Goal: Contribute content: Contribute content

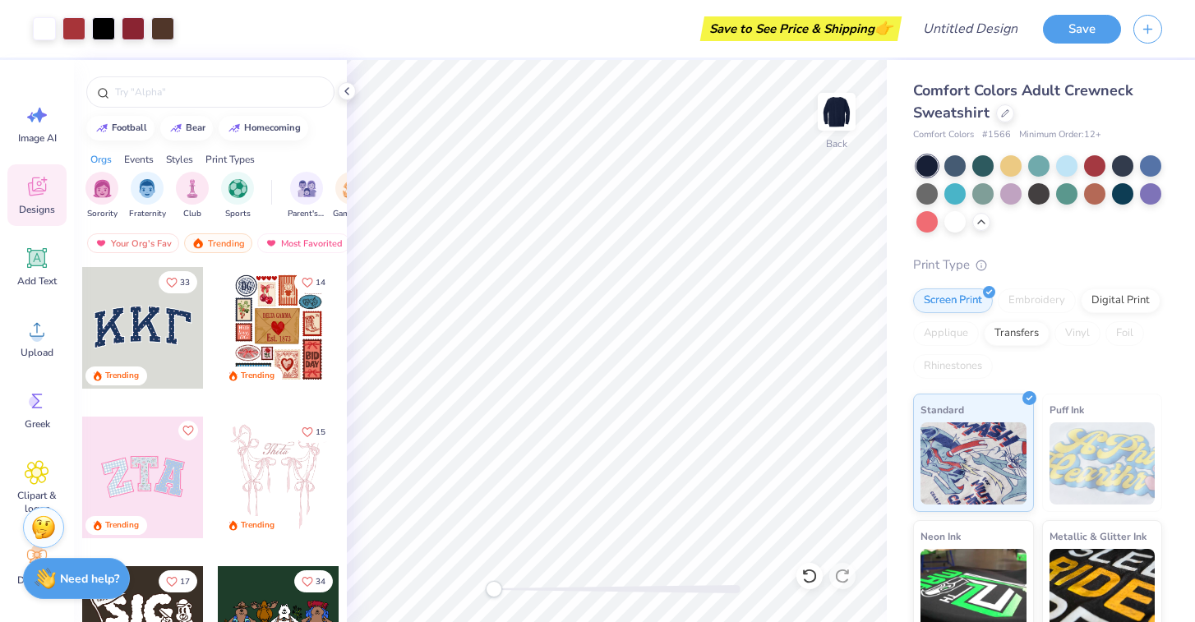
scroll to position [7, 0]
click at [532, 559] on div "Back" at bounding box center [617, 341] width 540 height 562
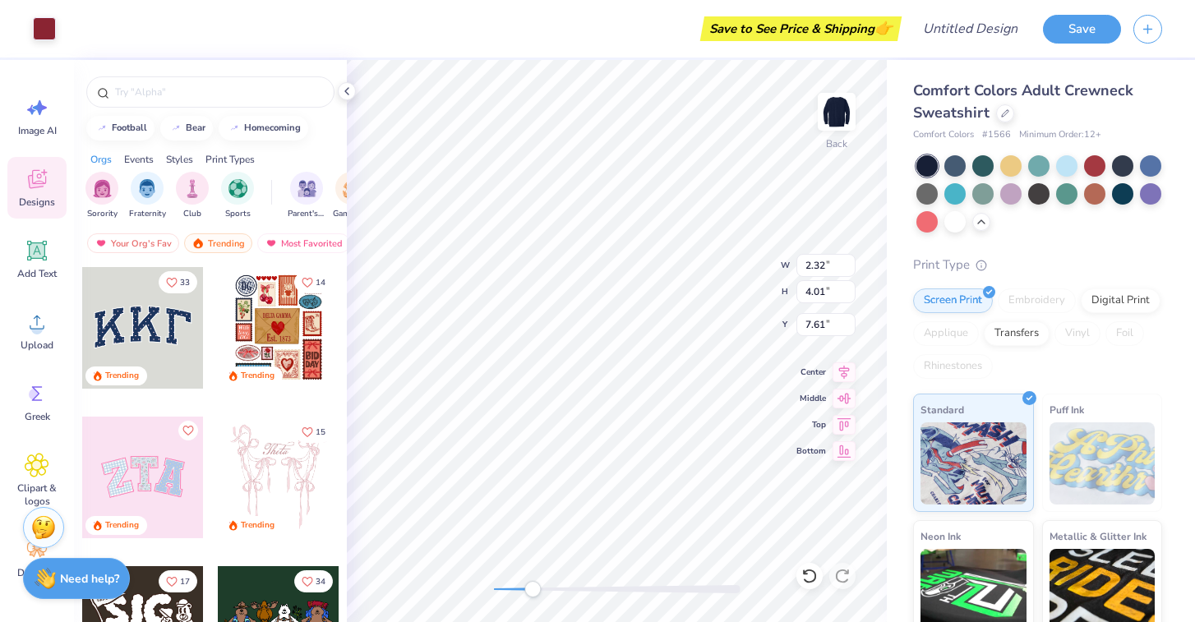
type input "2.32"
type input "4.01"
type input "7.61"
click at [809, 577] on icon at bounding box center [809, 576] width 16 height 16
type input "10.76"
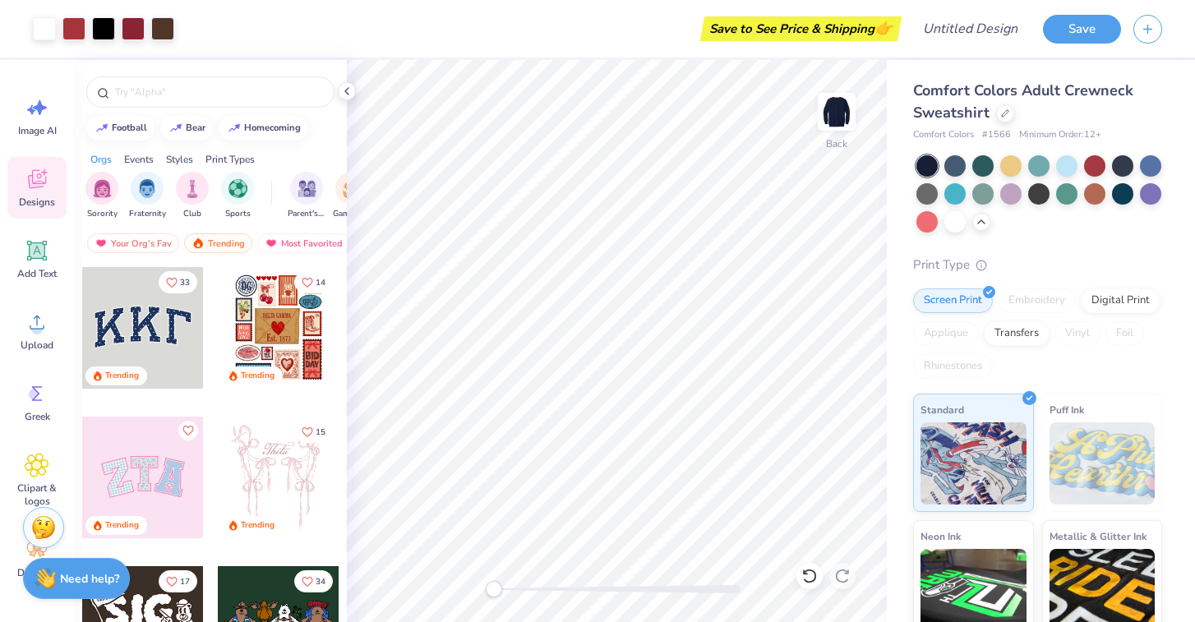
drag, startPoint x: 532, startPoint y: 587, endPoint x: 493, endPoint y: 587, distance: 38.6
click at [493, 587] on div "Accessibility label" at bounding box center [494, 589] width 16 height 16
type input "9.95"
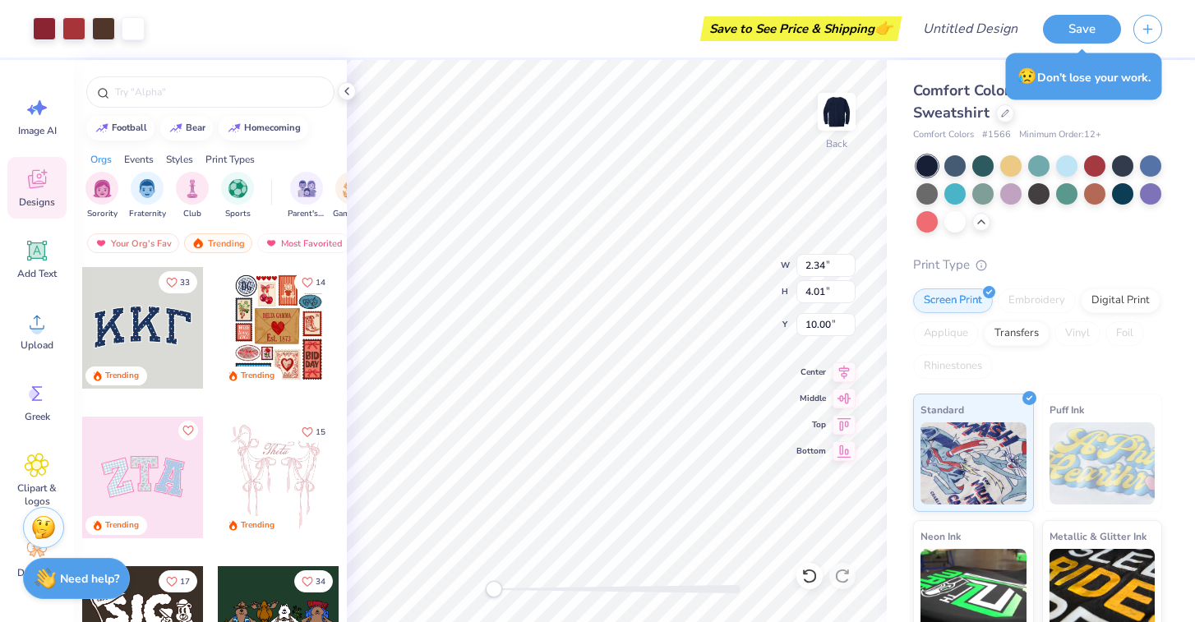
type input "10.00"
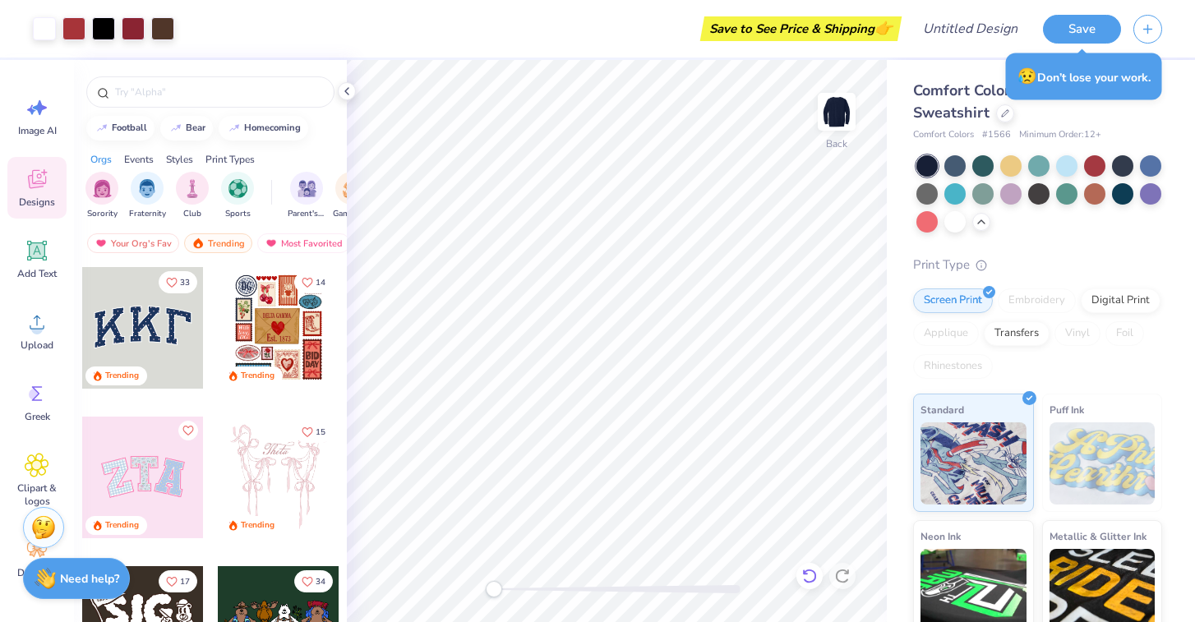
click at [808, 573] on icon at bounding box center [809, 576] width 16 height 16
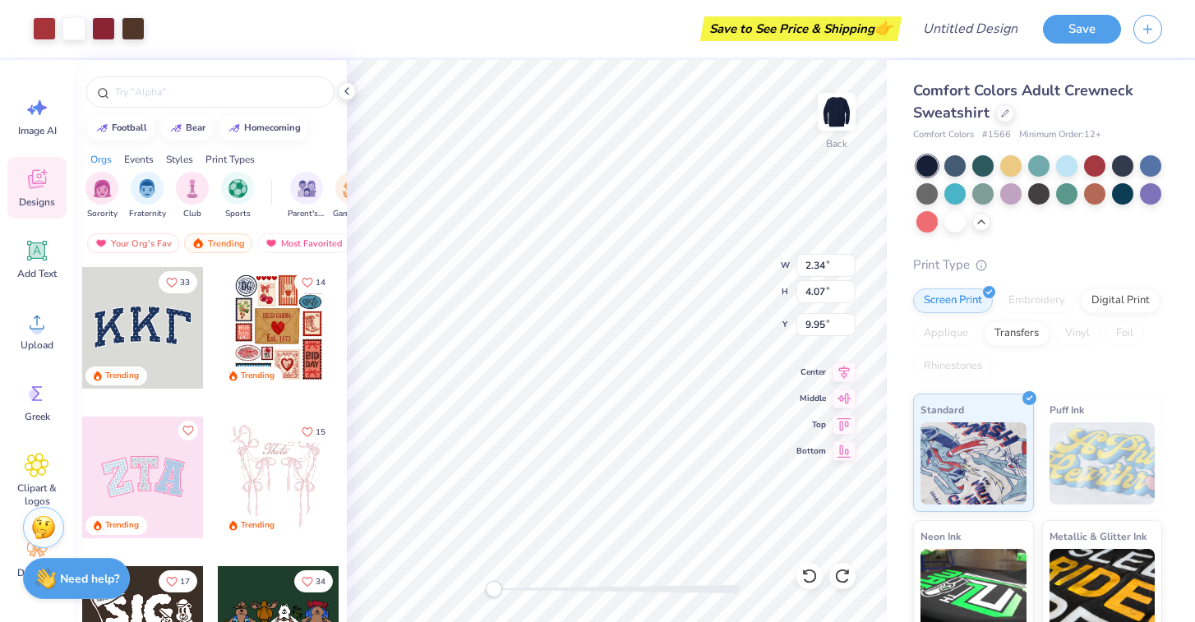
type input "10.40"
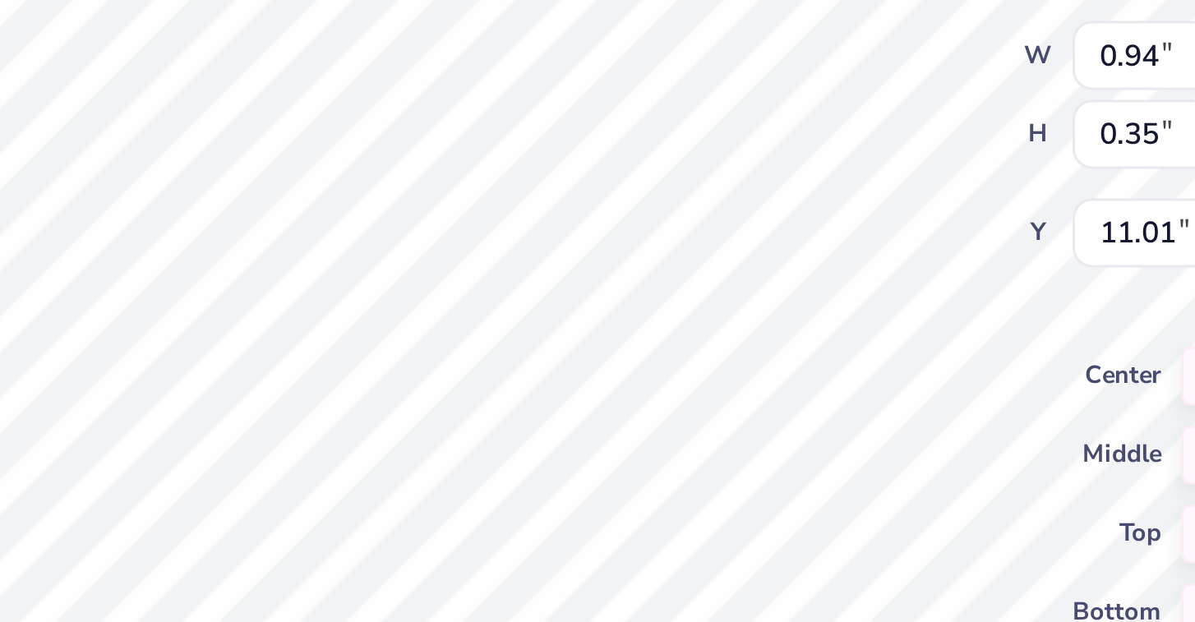
type input "1.62"
type input "1.92"
type input "10.40"
type input "11.02"
type input "2.29"
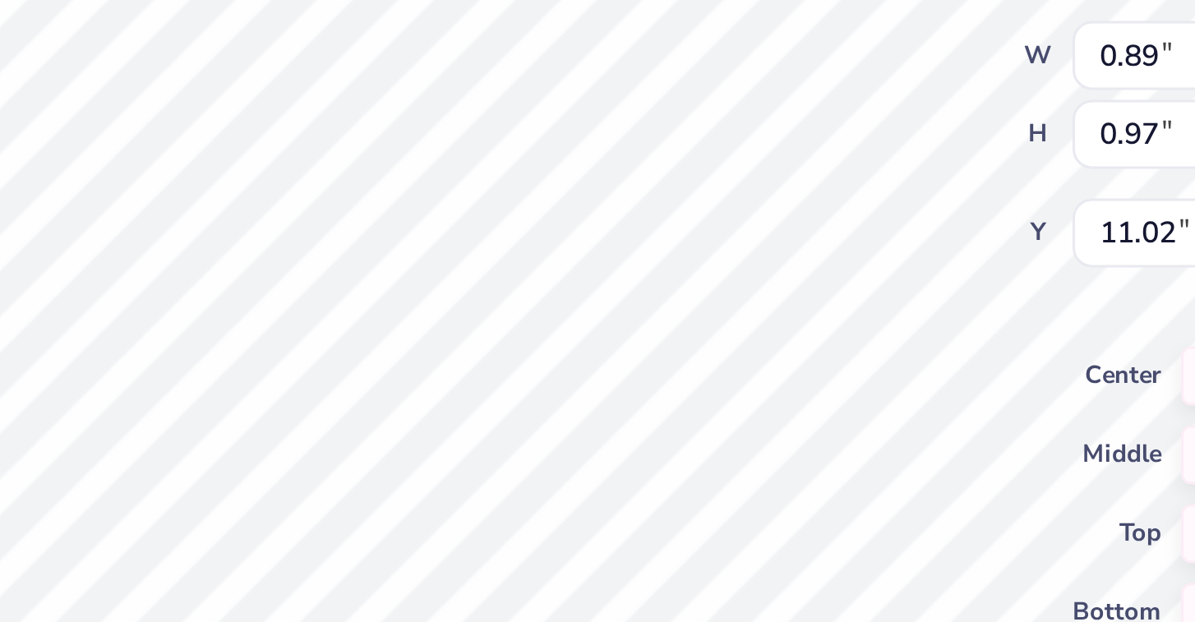
type input "2.47"
type input "9.97"
type input "1.11"
type input "1.20"
type input "10.98"
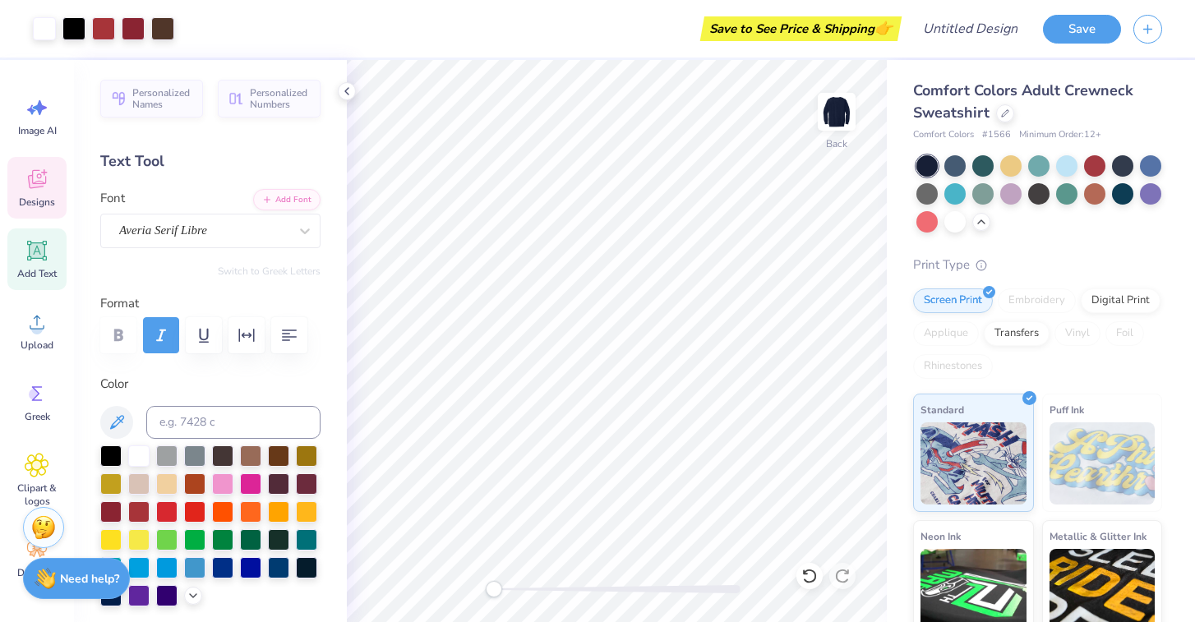
click at [31, 192] on div "Designs" at bounding box center [36, 188] width 59 height 62
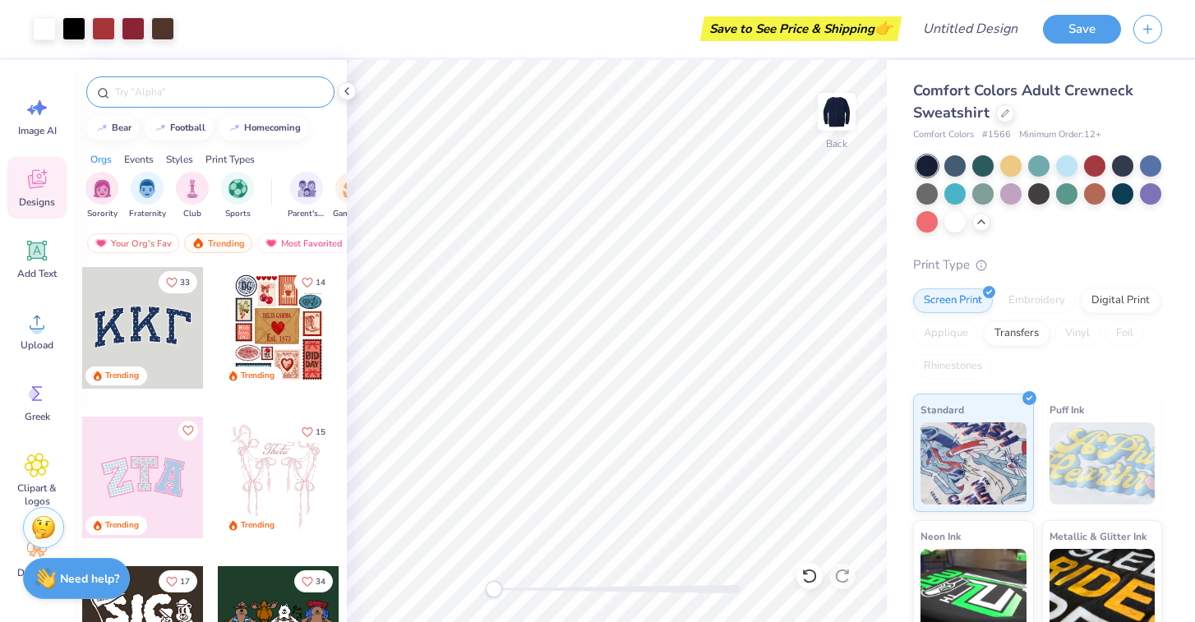
click at [168, 93] on input "text" at bounding box center [218, 92] width 210 height 16
type input "heart"
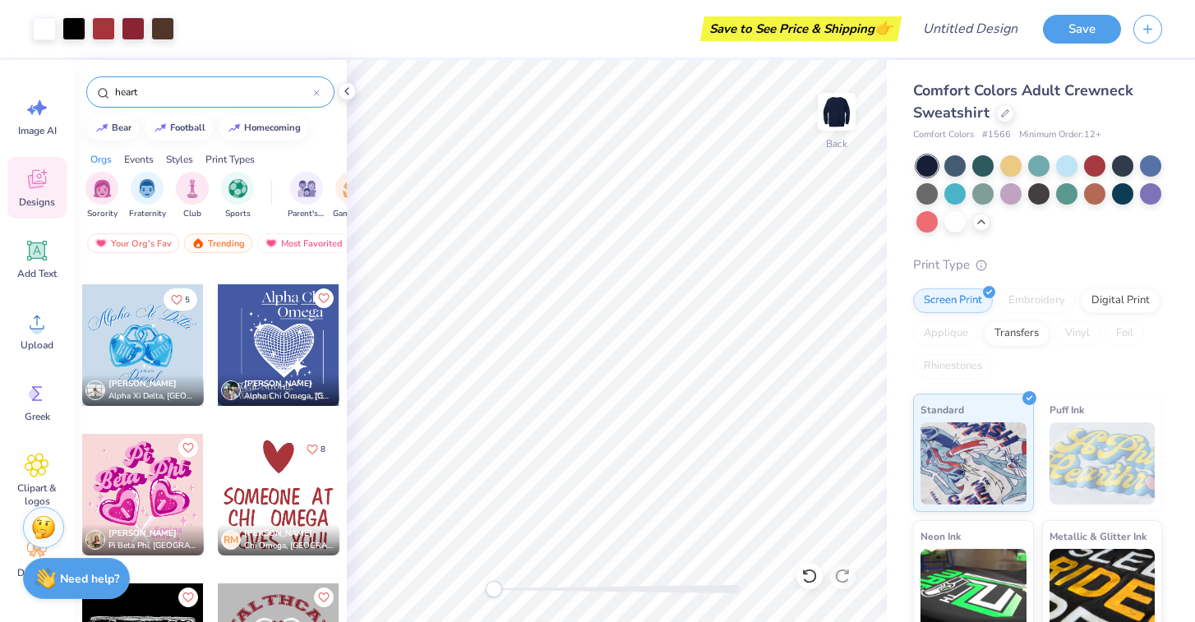
scroll to position [4321, 0]
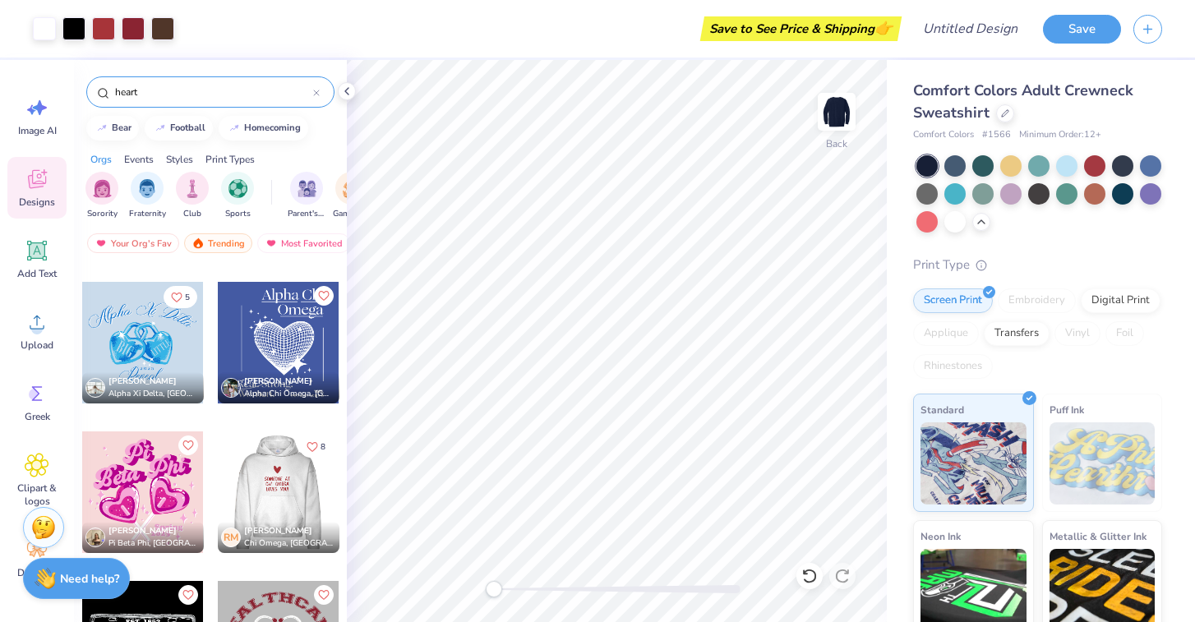
click at [273, 481] on div at bounding box center [278, 492] width 122 height 122
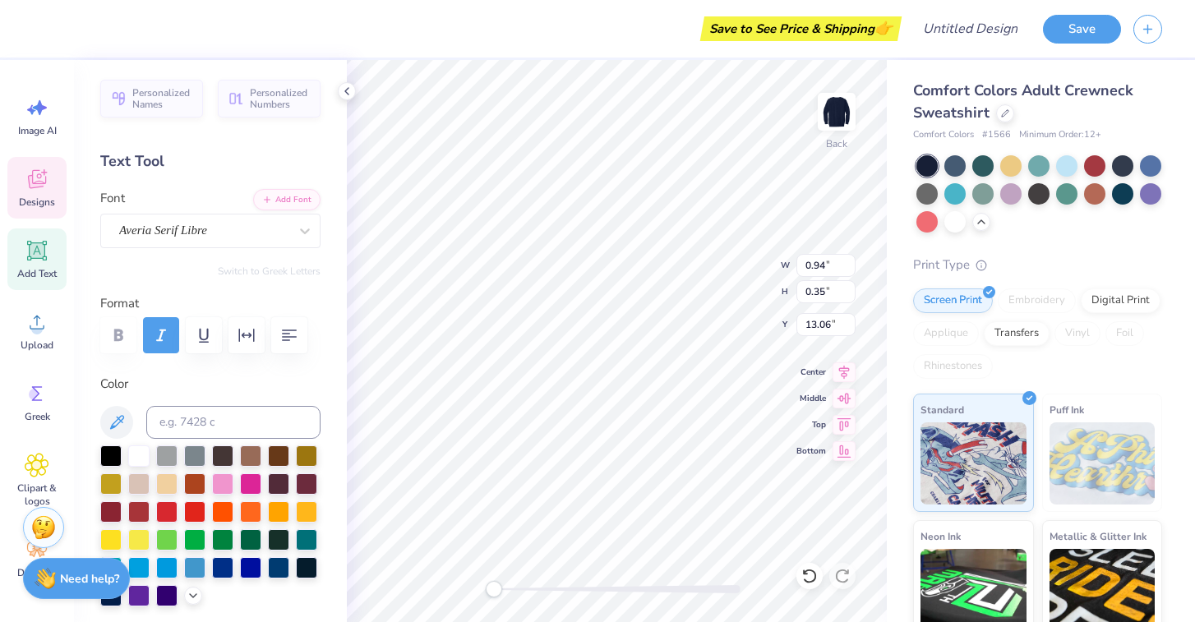
type input "1.84"
type input "1.99"
type input "10.54"
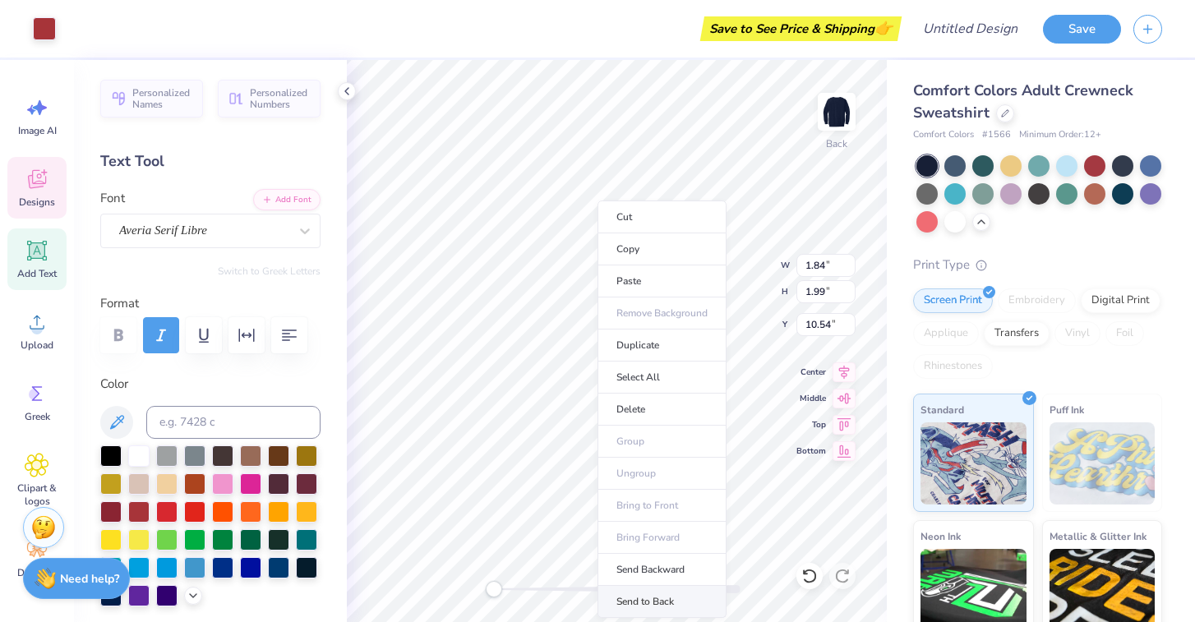
click at [647, 592] on li "Send to Back" at bounding box center [661, 602] width 129 height 32
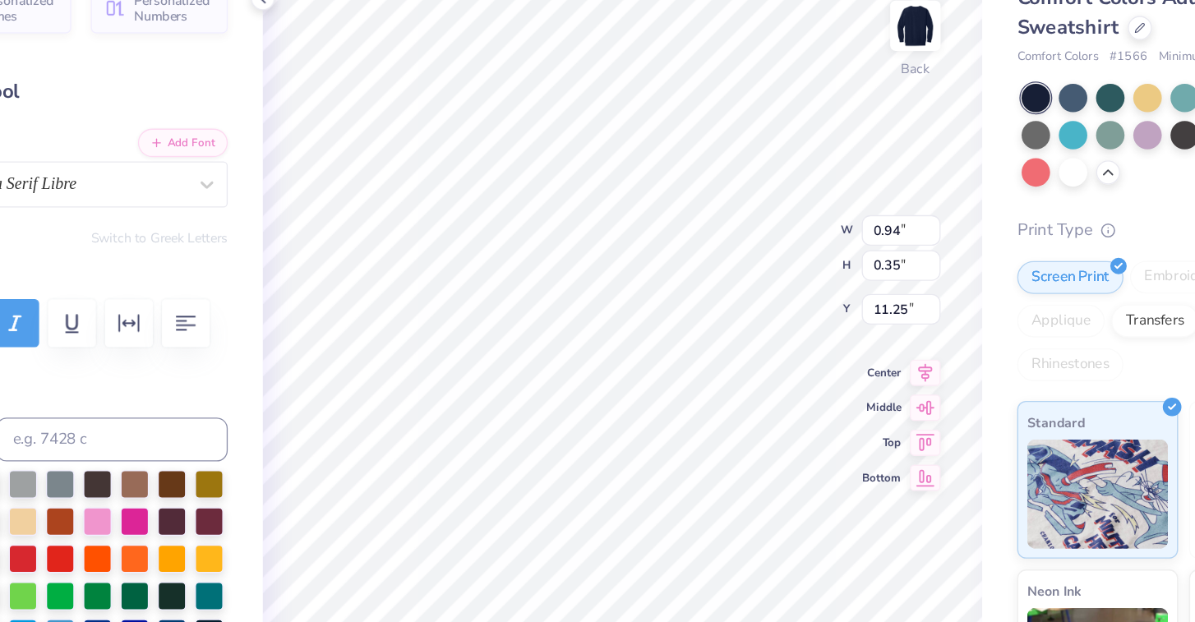
type input "1.84"
type input "1.99"
type input "10.54"
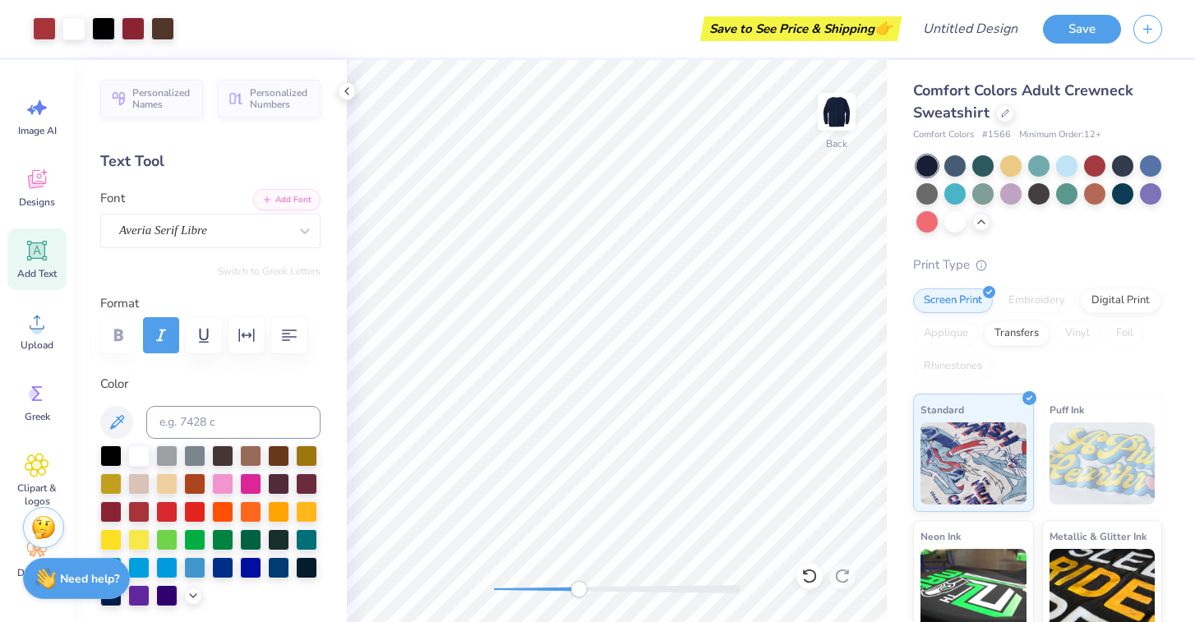
click at [578, 578] on div "Back" at bounding box center [617, 341] width 540 height 562
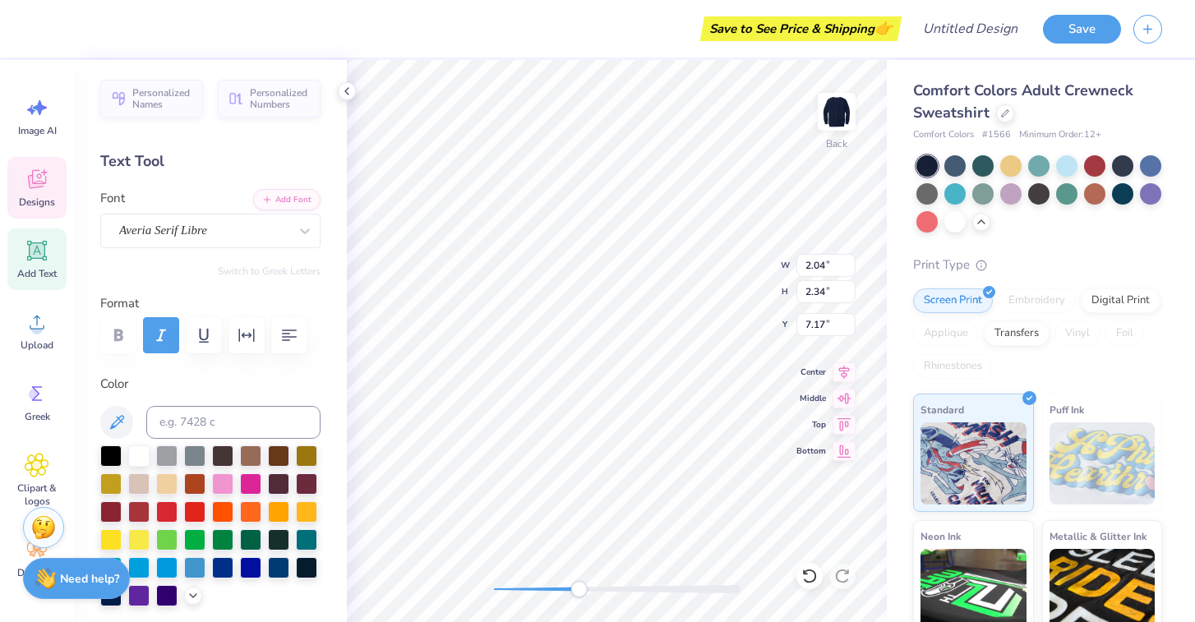
type input "2.92"
type input "0.95"
type input "10.76"
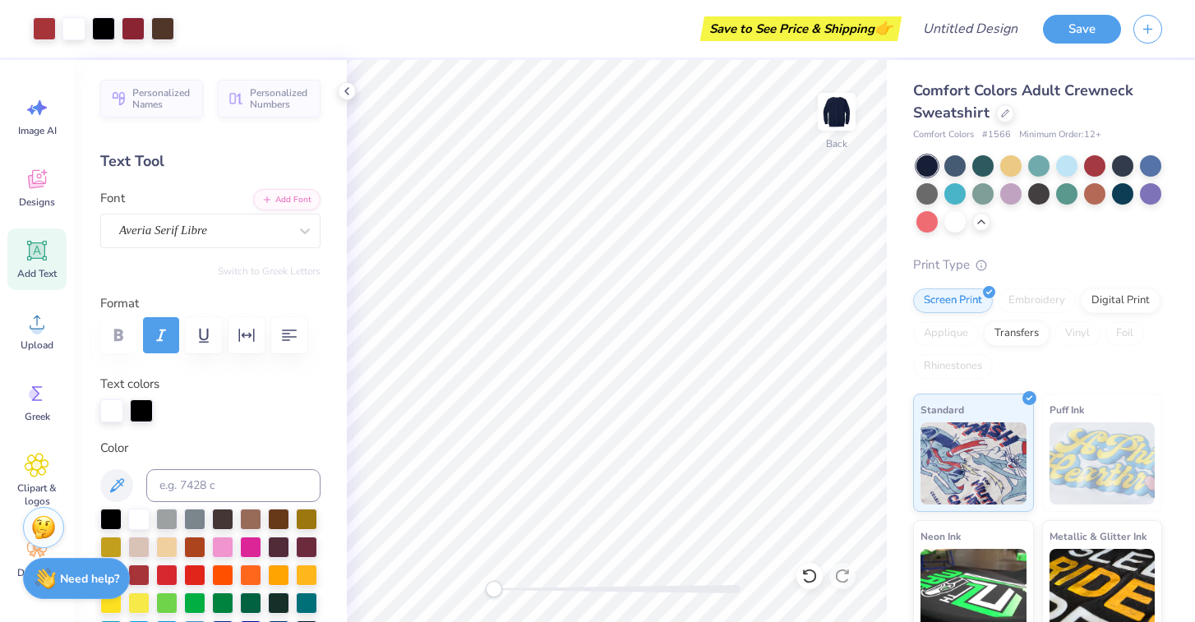
click at [417, 591] on div "Back" at bounding box center [617, 341] width 540 height 562
click at [504, 588] on div "Accessibility label" at bounding box center [504, 589] width 16 height 16
click at [454, 596] on div "Back" at bounding box center [617, 341] width 540 height 562
click at [1039, 194] on div at bounding box center [1038, 192] width 21 height 21
click at [589, 607] on div "Back" at bounding box center [617, 341] width 540 height 562
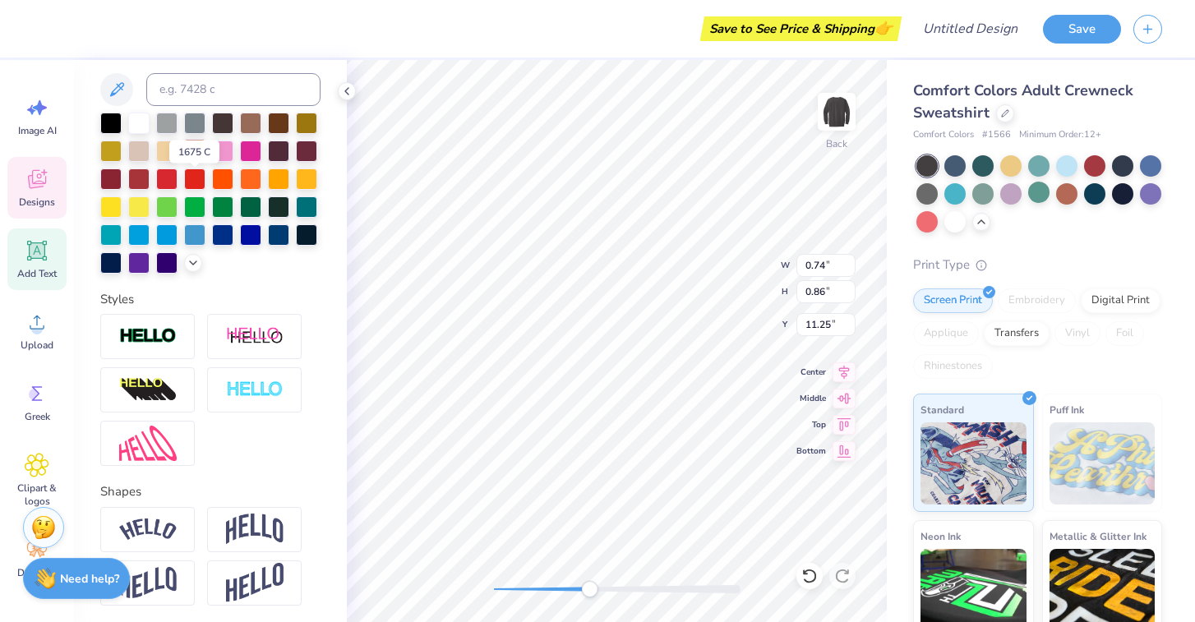
scroll to position [398, 0]
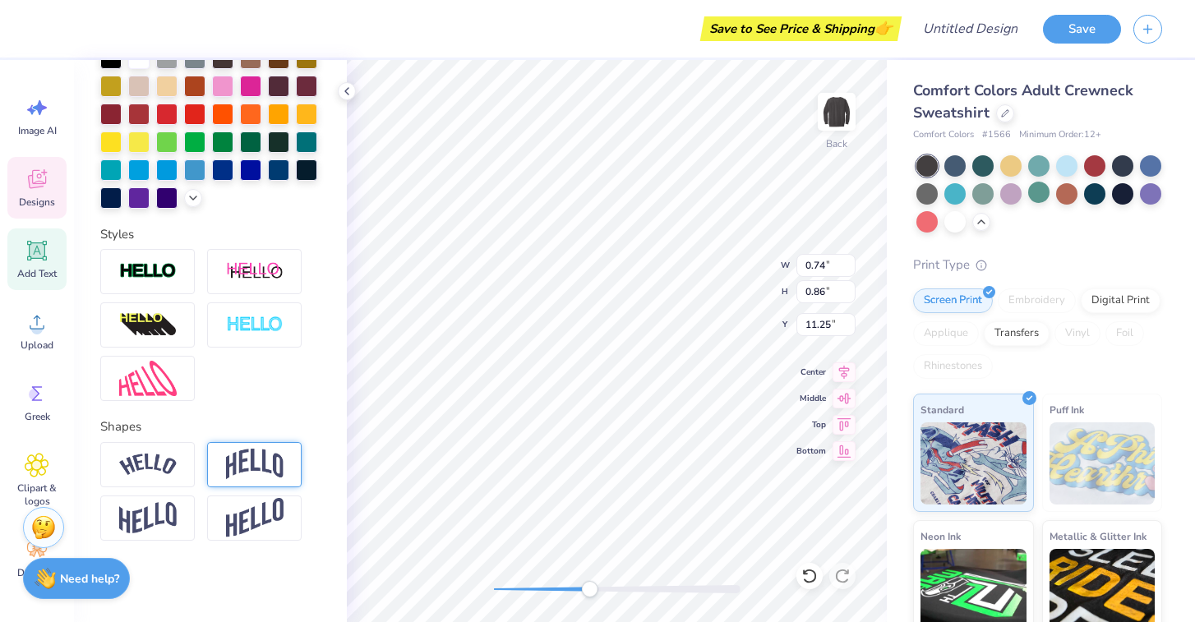
click at [222, 466] on div at bounding box center [254, 464] width 94 height 45
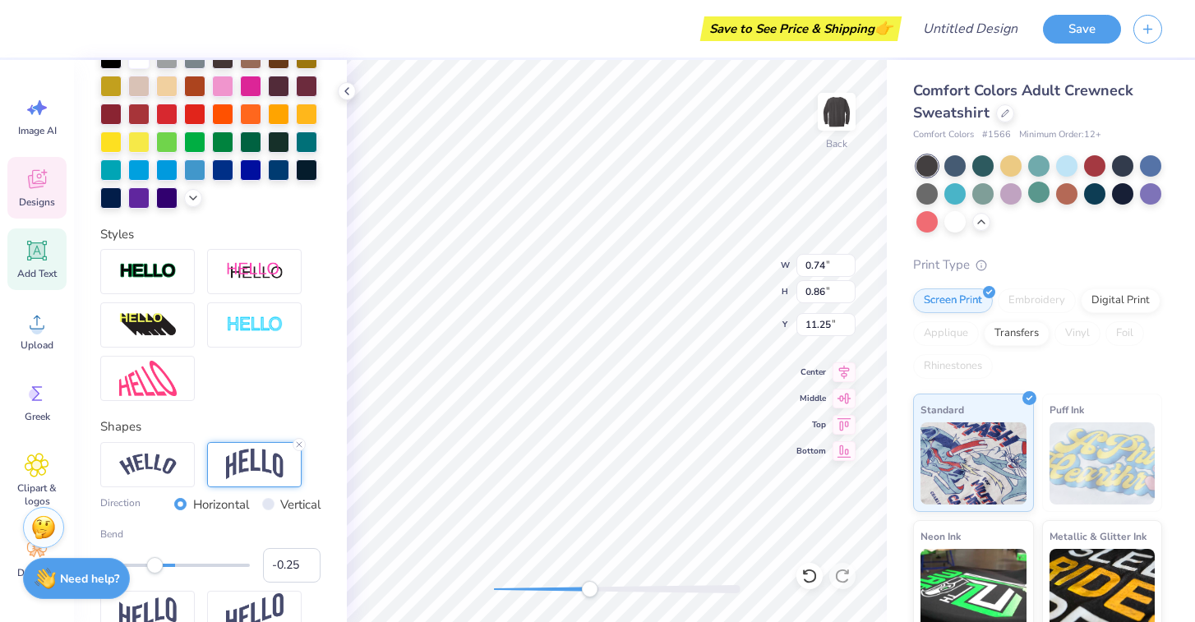
type input "-0.24"
drag, startPoint x: 214, startPoint y: 565, endPoint x: 157, endPoint y: 562, distance: 56.8
click at [157, 561] on div "Accessibility label" at bounding box center [157, 565] width 16 height 16
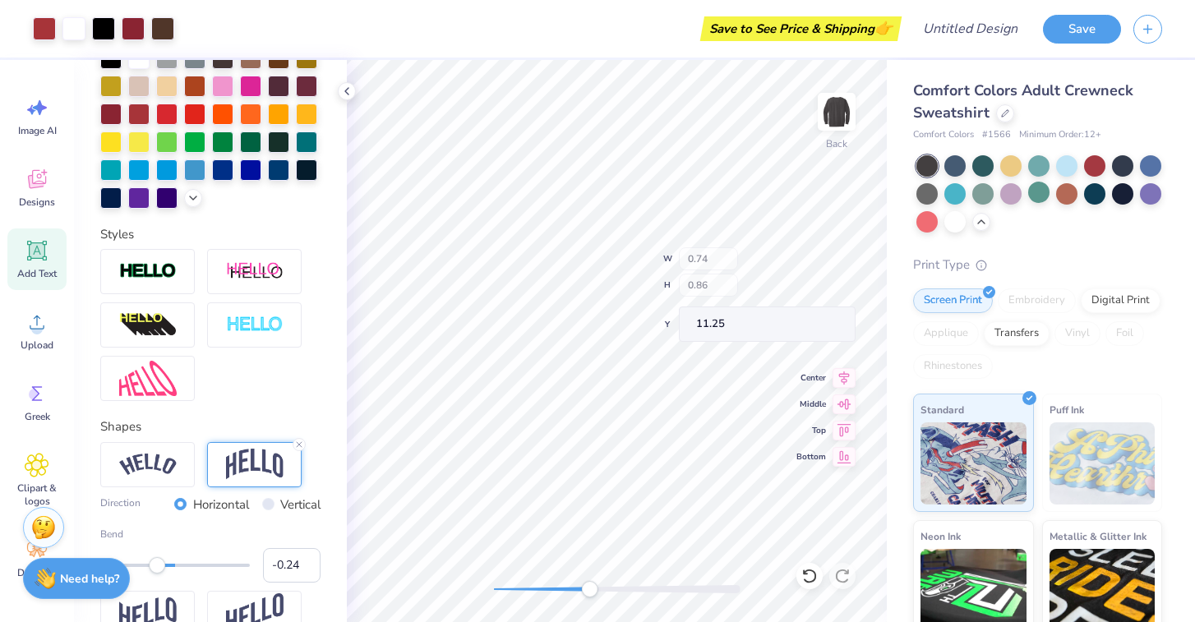
type input "1.84"
type input "1.99"
type input "10.54"
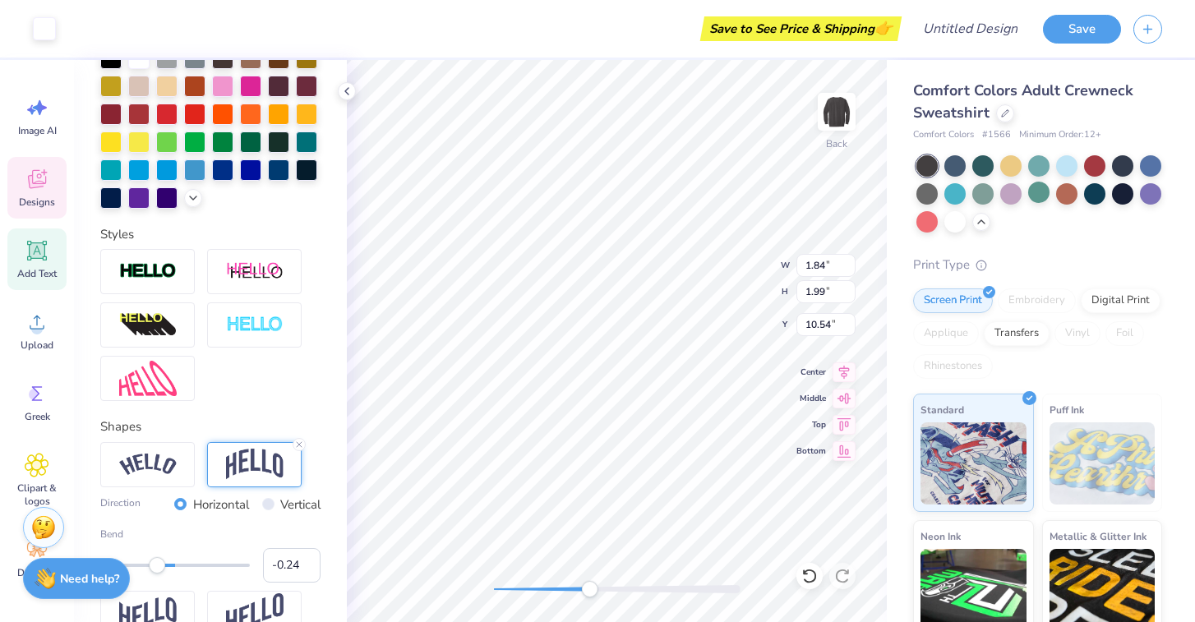
type input "0.68"
type input "0.96"
type input "11.05"
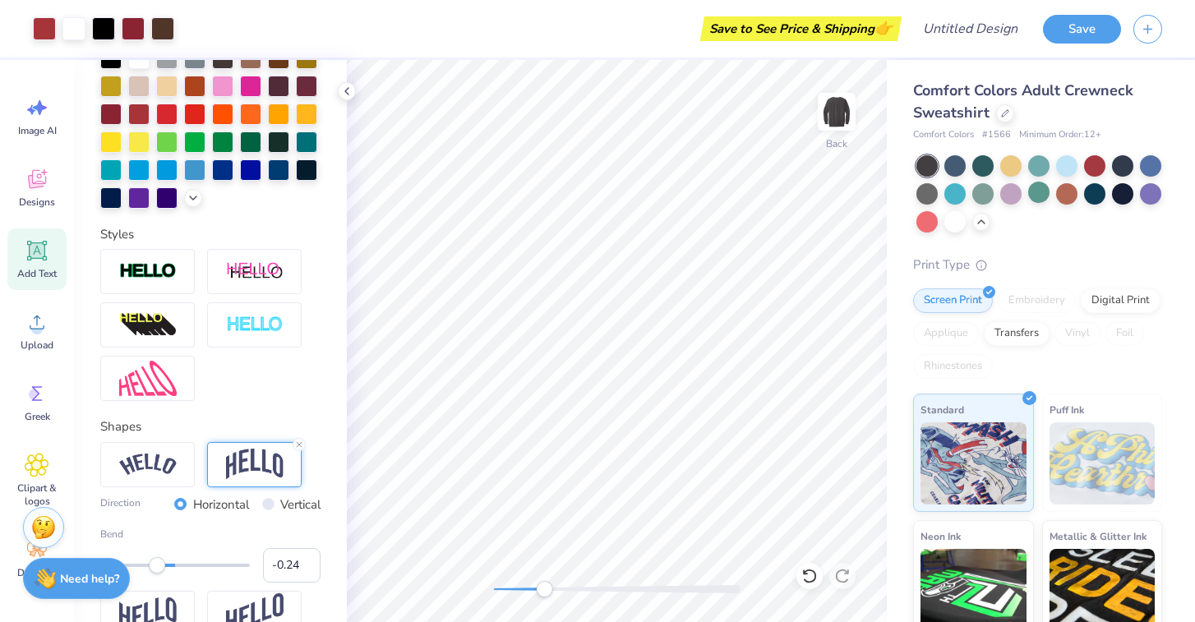
drag, startPoint x: 590, startPoint y: 596, endPoint x: 543, endPoint y: 595, distance: 46.9
click at [543, 595] on div "Accessibility label" at bounding box center [544, 589] width 16 height 16
click at [1123, 191] on div at bounding box center [1122, 192] width 21 height 21
drag, startPoint x: 545, startPoint y: 588, endPoint x: 486, endPoint y: 587, distance: 60.0
click at [486, 587] on div "Accessibility label" at bounding box center [494, 589] width 16 height 16
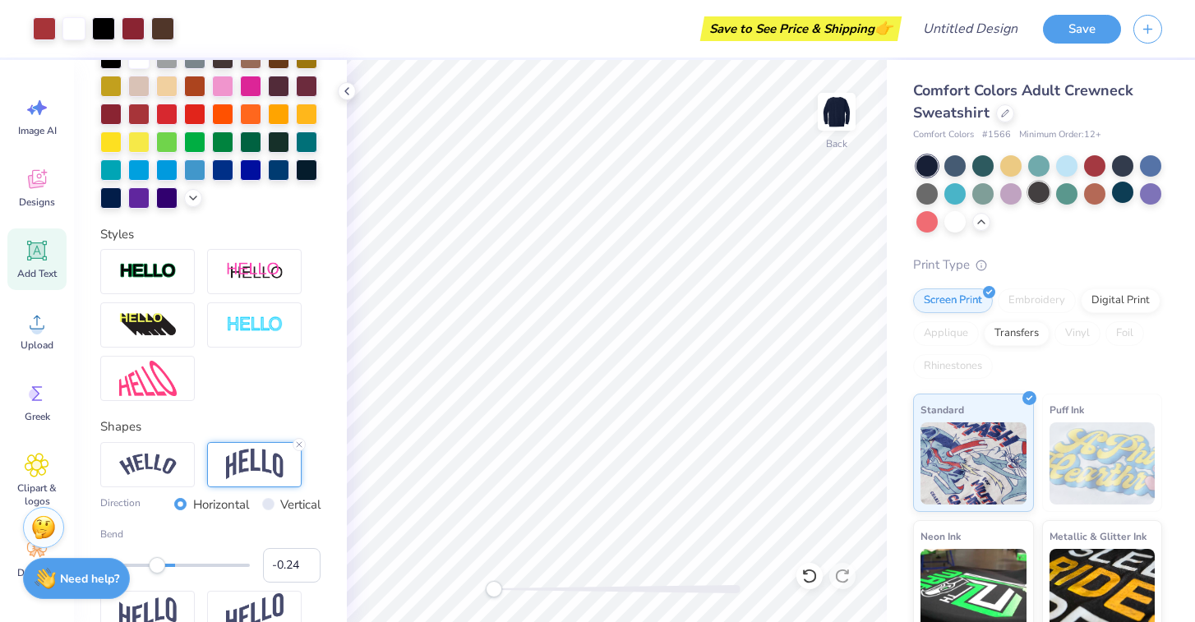
click at [1037, 190] on div at bounding box center [1038, 192] width 21 height 21
click at [932, 193] on div at bounding box center [926, 192] width 21 height 21
click at [928, 189] on div at bounding box center [926, 192] width 21 height 21
click at [927, 194] on div at bounding box center [926, 192] width 21 height 21
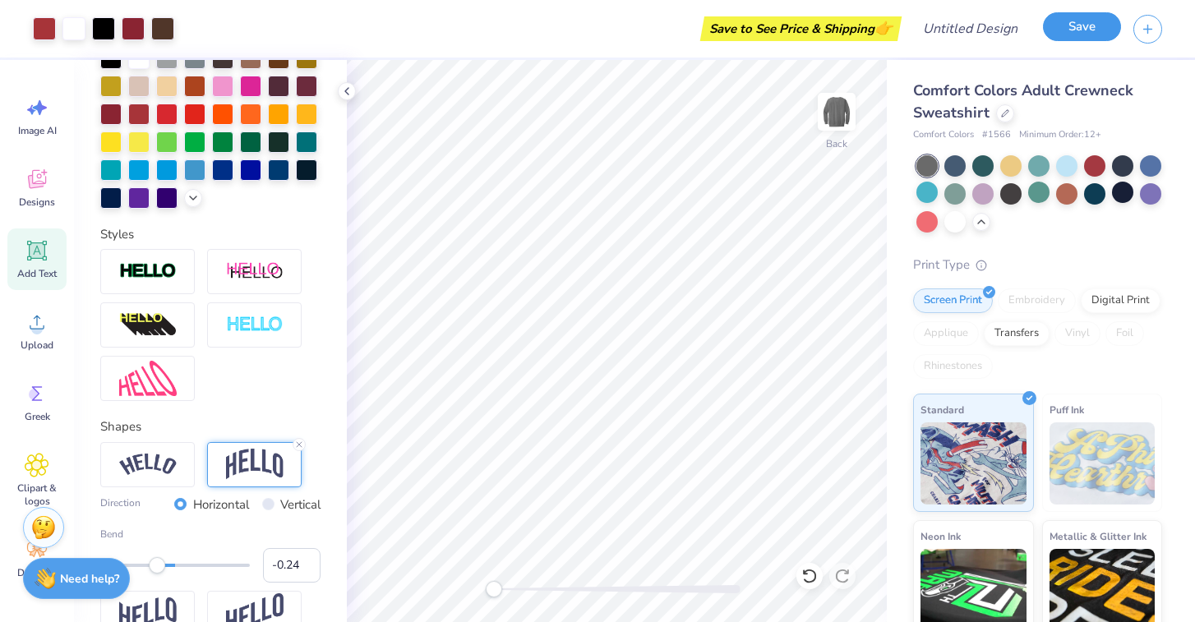
click at [1074, 30] on button "Save" at bounding box center [1082, 26] width 78 height 29
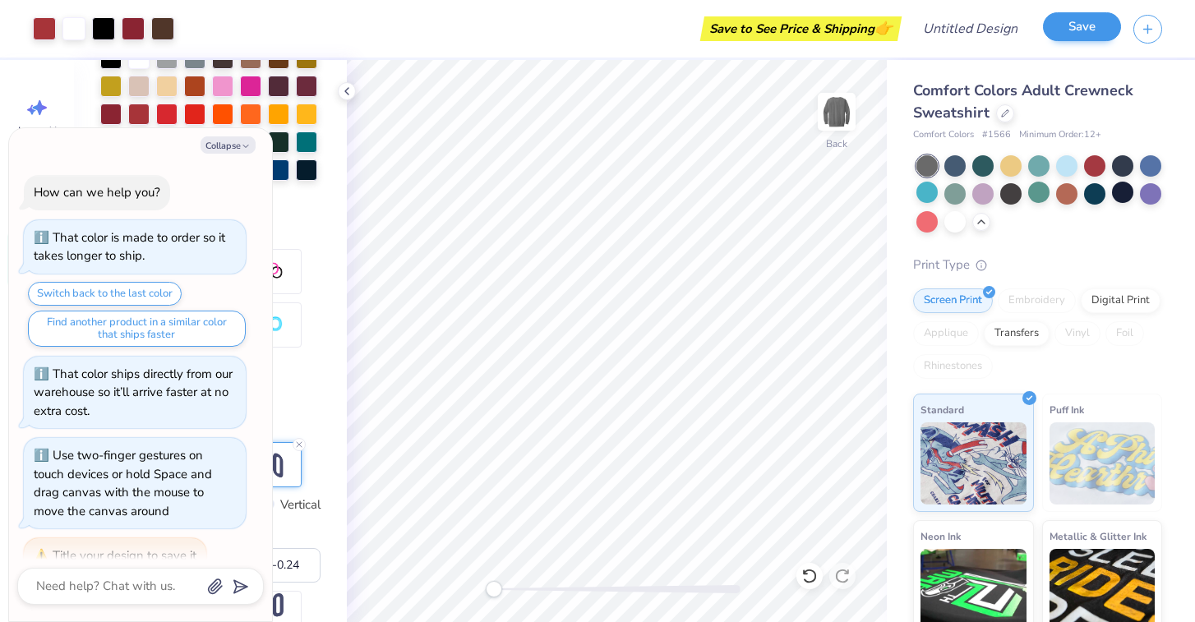
scroll to position [26, 0]
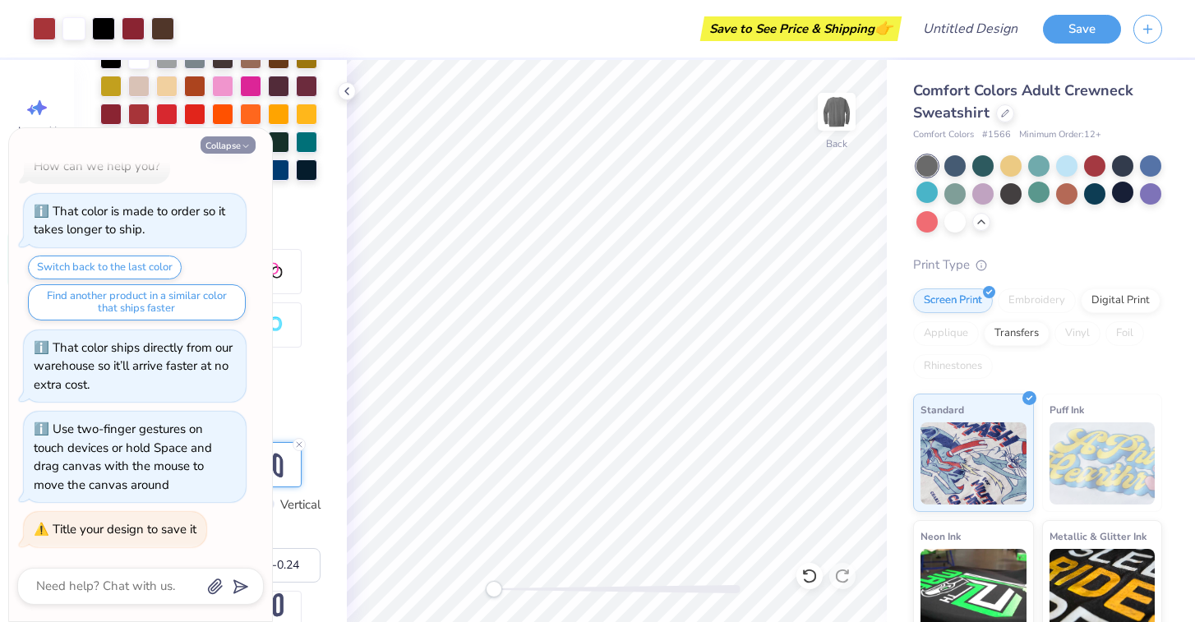
click at [235, 150] on button "Collapse" at bounding box center [227, 144] width 55 height 17
type textarea "x"
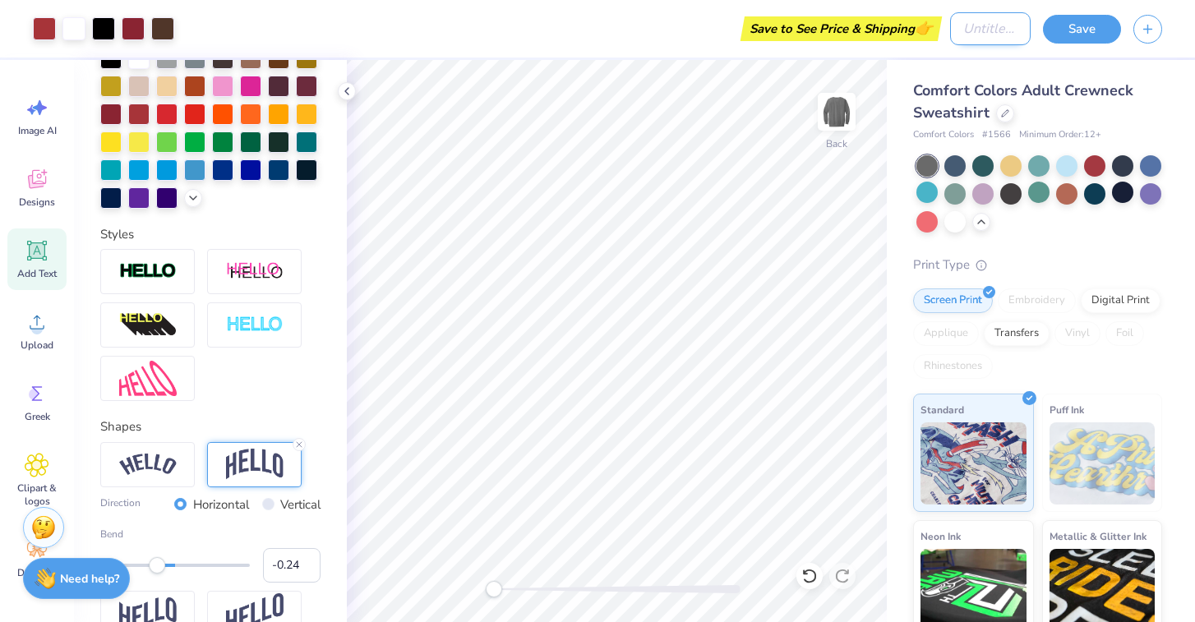
click at [957, 27] on input "Design Title" at bounding box center [990, 28] width 81 height 33
type input "family banquet"
click at [1006, 191] on div at bounding box center [1010, 192] width 21 height 21
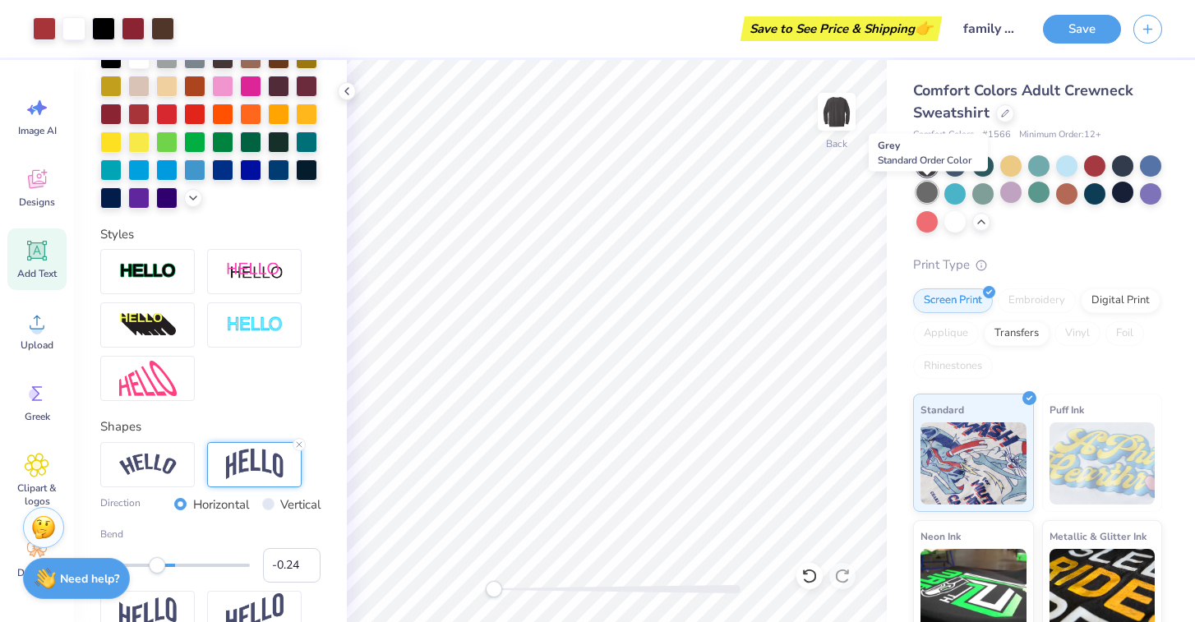
click at [923, 191] on div at bounding box center [926, 192] width 21 height 21
click at [1082, 36] on button "Save" at bounding box center [1082, 26] width 78 height 29
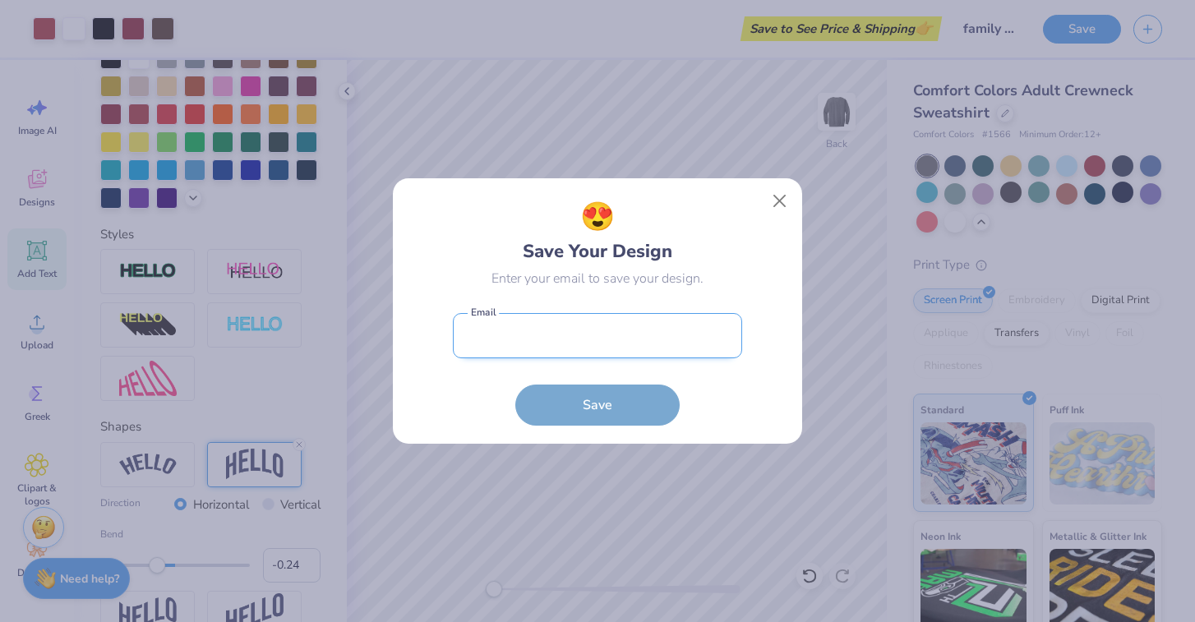
click at [645, 343] on input "email" at bounding box center [597, 335] width 289 height 45
type input "[EMAIL_ADDRESS][DOMAIN_NAME]"
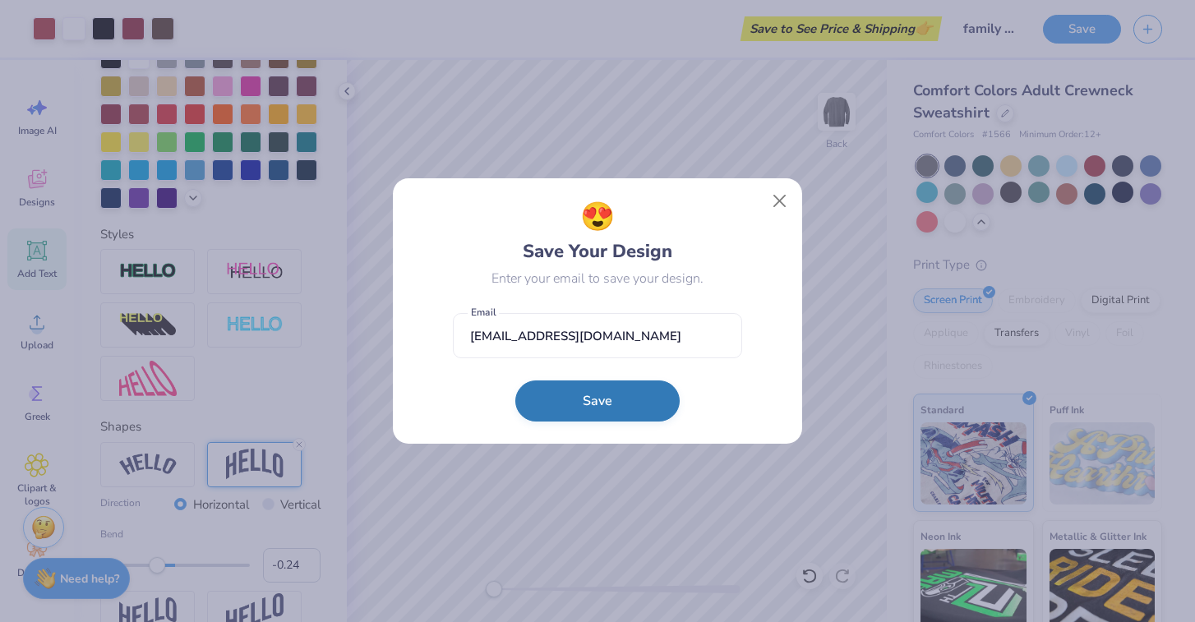
click at [628, 393] on button "Save" at bounding box center [597, 400] width 164 height 41
